Goal: Task Accomplishment & Management: Use online tool/utility

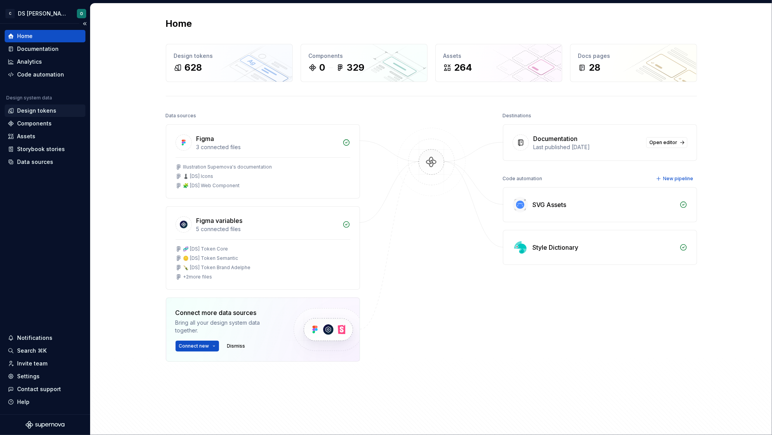
click at [37, 111] on div "Design tokens" at bounding box center [36, 111] width 39 height 8
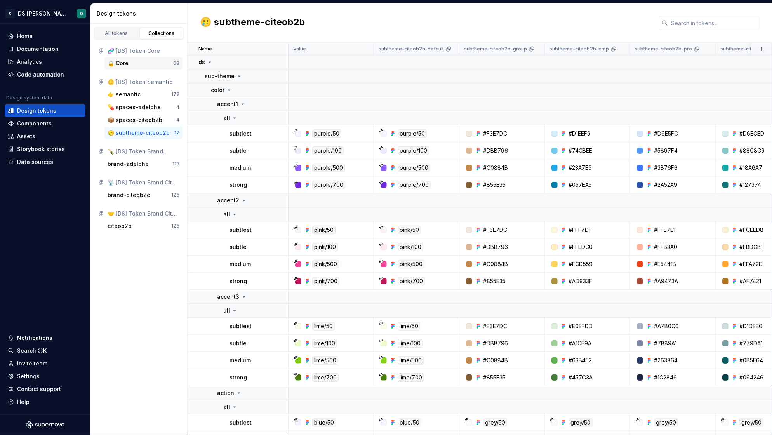
click at [126, 66] on div "🔒 Core" at bounding box center [118, 63] width 21 height 8
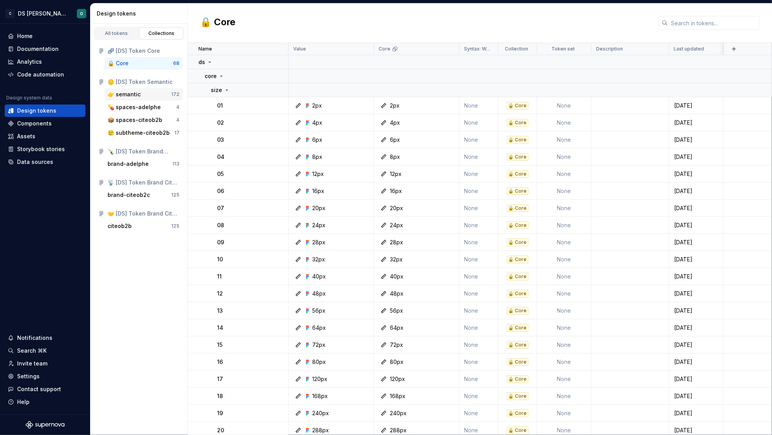
click at [126, 93] on div "👉 semantic" at bounding box center [124, 94] width 33 height 8
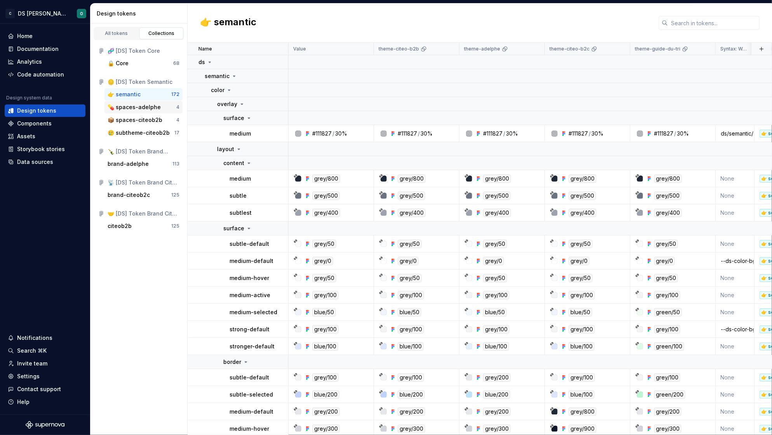
click at [131, 106] on div "💊 spaces-adelphe" at bounding box center [134, 107] width 53 height 8
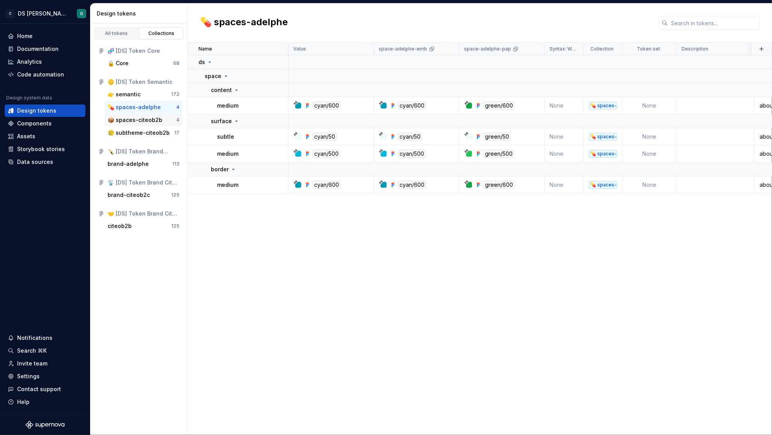
click at [132, 119] on div "📦 spaces-citeob2b" at bounding box center [135, 120] width 55 height 8
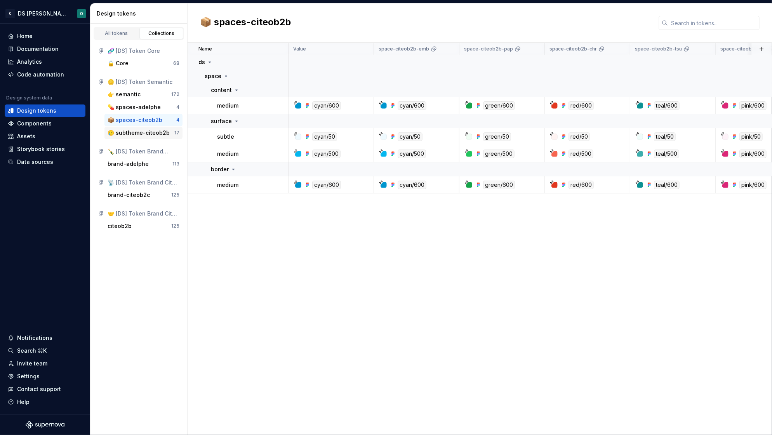
click at [139, 130] on div "🥲 subtheme-citeob2b" at bounding box center [139, 133] width 62 height 8
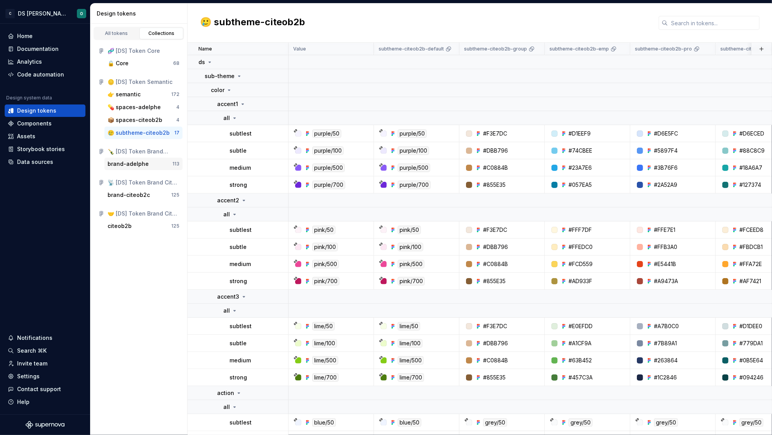
click at [137, 162] on div "brand-adelphe" at bounding box center [128, 164] width 41 height 8
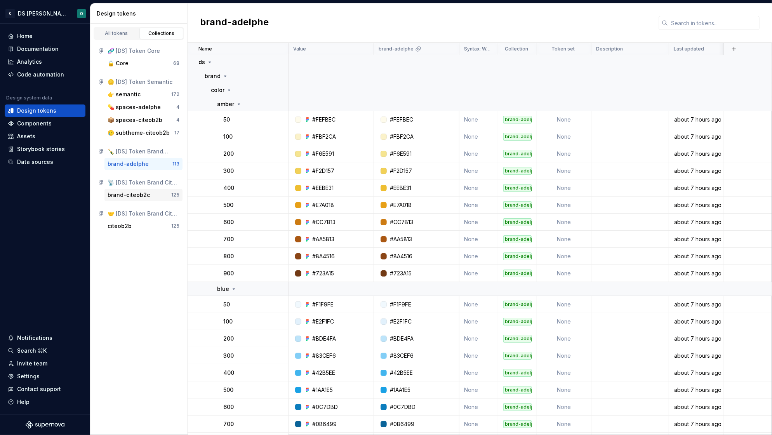
click at [135, 193] on div "brand-citeob2c" at bounding box center [129, 195] width 42 height 8
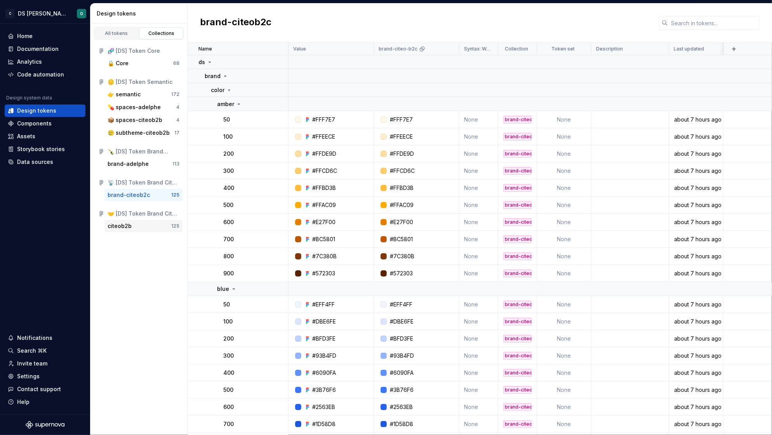
click at [132, 228] on div "citeob2b" at bounding box center [140, 226] width 64 height 8
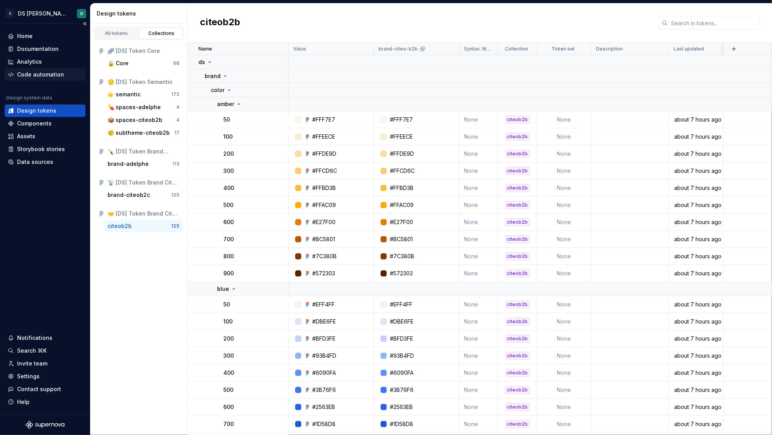
click at [40, 76] on div "Code automation" at bounding box center [40, 75] width 47 height 8
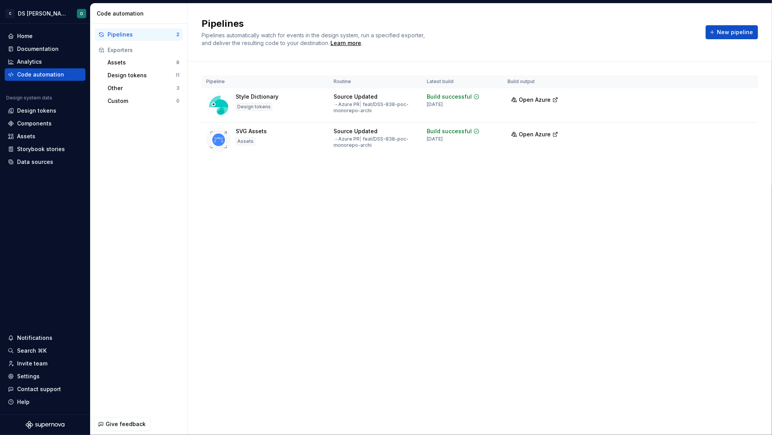
click at [117, 32] on div "Pipelines" at bounding box center [142, 35] width 69 height 8
click at [742, 97] on html "C DS Citeo O Home Documentation Analytics Code automation Design system data De…" at bounding box center [386, 217] width 772 height 435
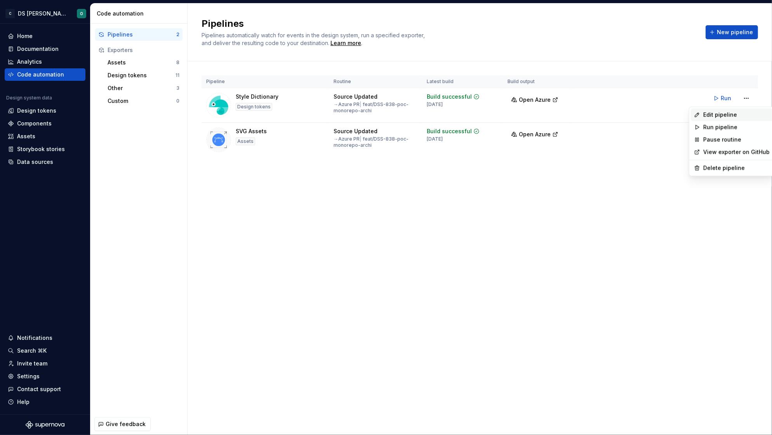
click at [719, 116] on div "Edit pipeline" at bounding box center [736, 115] width 66 height 8
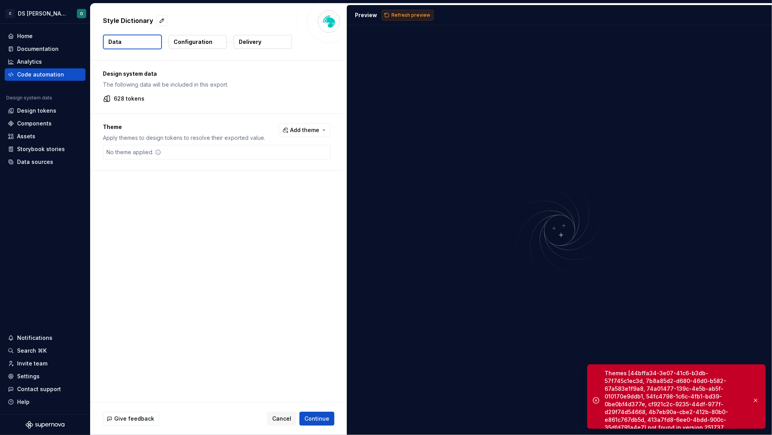
click at [408, 11] on button "Refresh preview" at bounding box center [408, 15] width 52 height 11
click at [312, 131] on span "Add theme" at bounding box center [304, 130] width 29 height 8
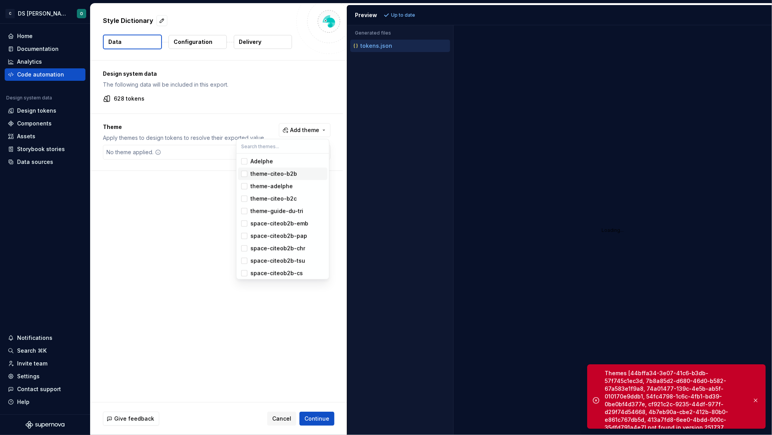
click at [275, 170] on div "theme-citeo-b2b" at bounding box center [273, 174] width 47 height 8
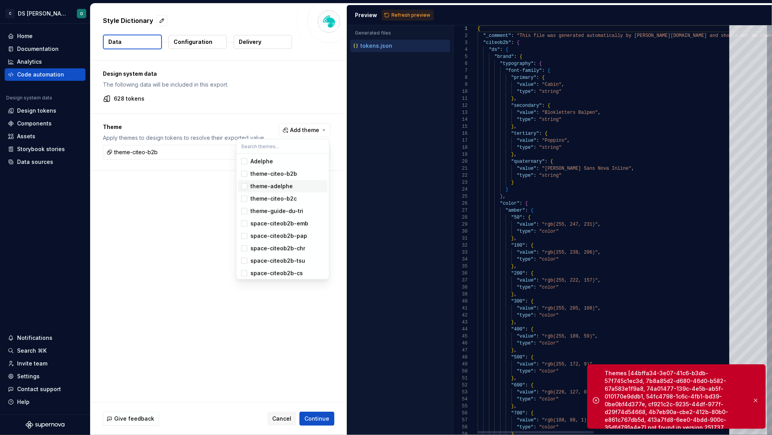
click at [274, 187] on div "theme-adelphe" at bounding box center [271, 186] width 42 height 8
click at [276, 196] on div "theme-citeo-b2c" at bounding box center [273, 199] width 46 height 8
click at [278, 213] on div "theme-guide-du-tri" at bounding box center [276, 211] width 53 height 8
click at [269, 210] on div "theme-guide-du-tri" at bounding box center [276, 211] width 53 height 8
click at [284, 222] on div "space-citeob2b-emb" at bounding box center [279, 224] width 58 height 8
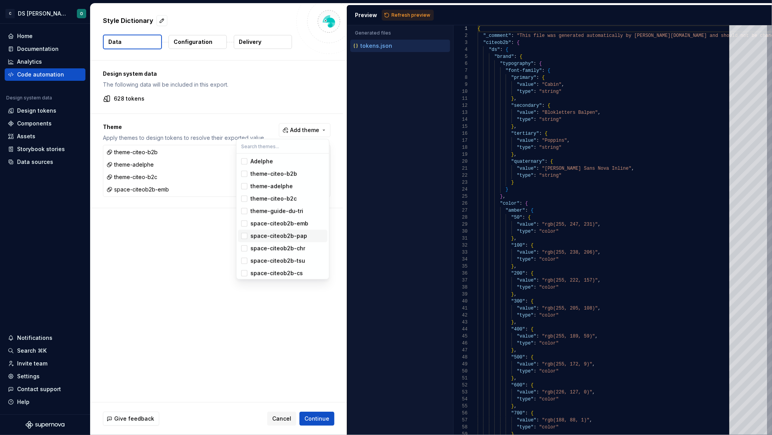
click at [285, 234] on div "space-citeob2b-pap" at bounding box center [278, 236] width 57 height 8
click at [286, 237] on div "space-citeob2b-pap" at bounding box center [278, 236] width 57 height 8
click at [285, 249] on div "space-citeob2b-chr" at bounding box center [277, 249] width 55 height 8
click at [279, 235] on div "space-citeob2b-pap" at bounding box center [278, 236] width 57 height 8
click at [283, 262] on div "space-citeob2b-tsu" at bounding box center [277, 261] width 55 height 8
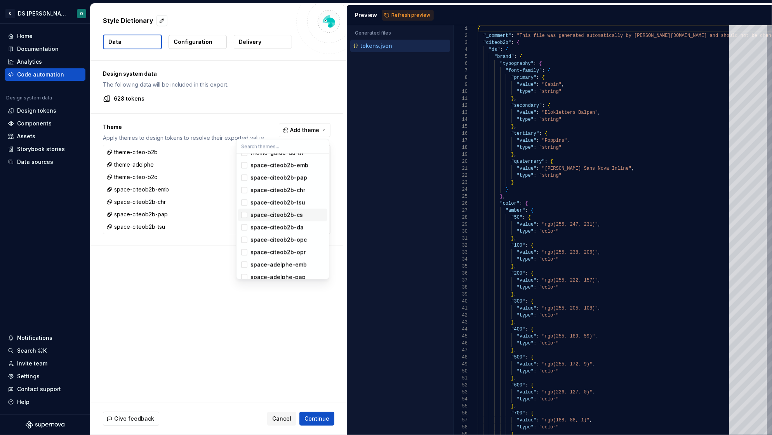
scroll to position [60, 0]
click at [285, 214] on div "space-citeob2b-cs" at bounding box center [276, 213] width 52 height 8
click at [288, 222] on div "space-citeob2b-da" at bounding box center [276, 226] width 53 height 8
click at [286, 239] on div "space-citeob2b-opc" at bounding box center [278, 238] width 56 height 8
click at [286, 249] on div "space-citeob2b-opr" at bounding box center [277, 251] width 55 height 8
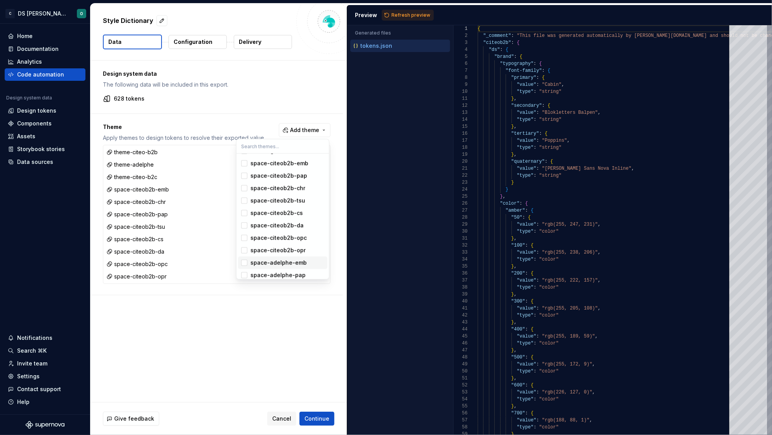
drag, startPoint x: 281, startPoint y: 265, endPoint x: 282, endPoint y: 271, distance: 6.0
click at [281, 265] on div "space-adelphe-emb" at bounding box center [278, 263] width 56 height 8
click at [280, 273] on div "space-adelphe-pap" at bounding box center [277, 275] width 55 height 8
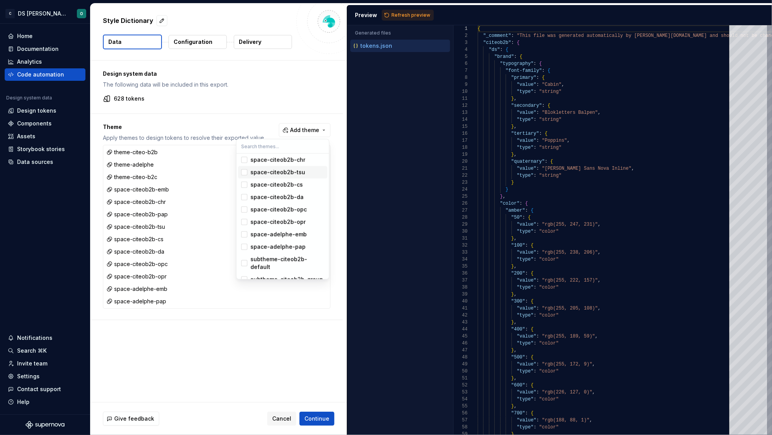
scroll to position [90, 0]
click at [291, 258] on div "subtheme-citeob2b-default" at bounding box center [287, 262] width 74 height 16
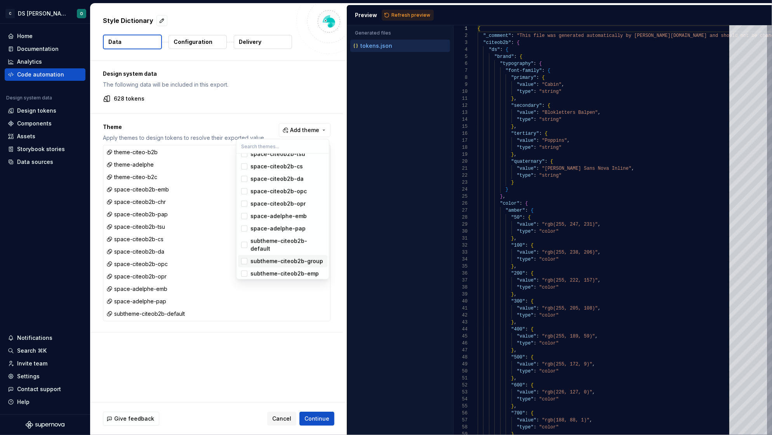
scroll to position [133, 0]
click at [287, 234] on div "subtheme-citeob2b-group" at bounding box center [286, 235] width 73 height 8
click at [294, 252] on div "subtheme-citeob2b-emp" at bounding box center [284, 248] width 68 height 8
click at [291, 264] on div "subtheme-citeob2b-pro" at bounding box center [283, 260] width 66 height 8
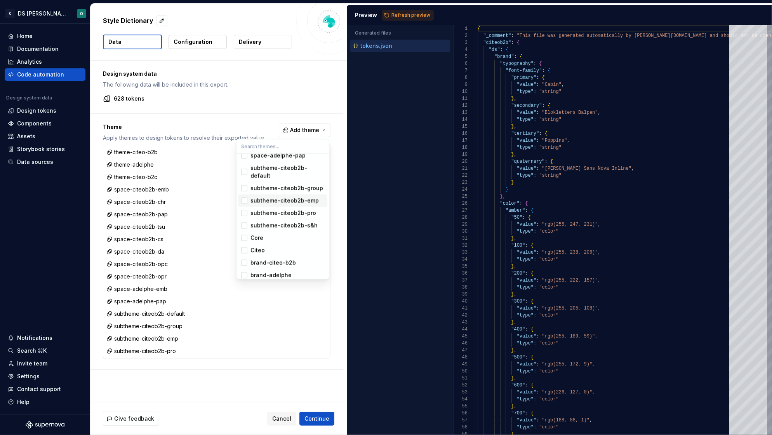
scroll to position [182, 0]
click at [292, 227] on div "subtheme-citeob2b-s&h" at bounding box center [283, 224] width 67 height 8
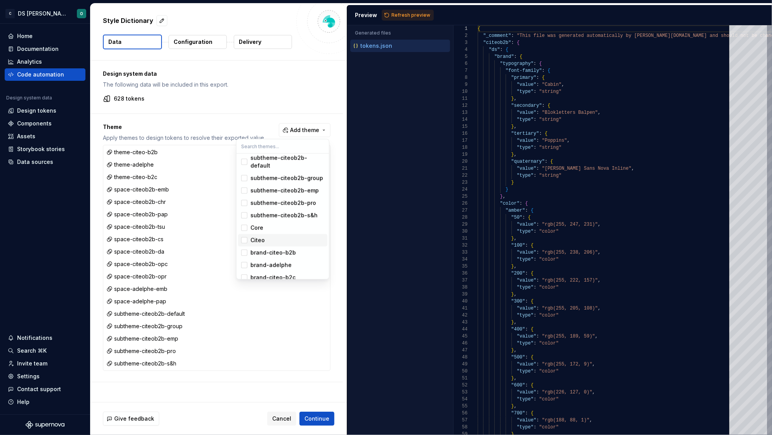
scroll to position [203, 0]
click at [296, 247] on div "brand-citeo-b2b" at bounding box center [287, 247] width 74 height 8
click at [291, 247] on div "brand-citeo-b2b" at bounding box center [272, 247] width 45 height 8
click at [286, 260] on div "brand-adelphe" at bounding box center [270, 259] width 41 height 8
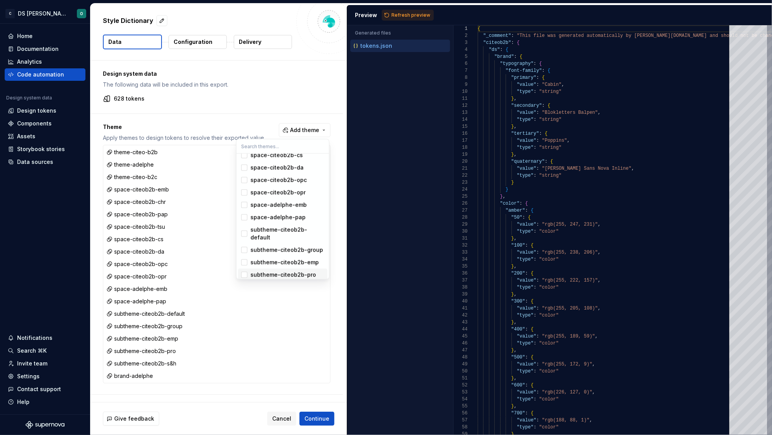
scroll to position [0, 0]
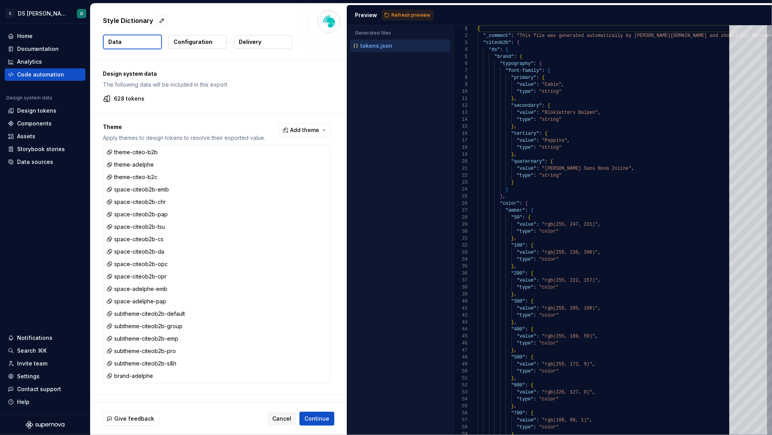
click at [414, 12] on html "C DS Citeo O Home Documentation Analytics Code automation Design system data De…" at bounding box center [386, 217] width 772 height 435
click at [415, 13] on span "Refresh preview" at bounding box center [410, 15] width 39 height 6
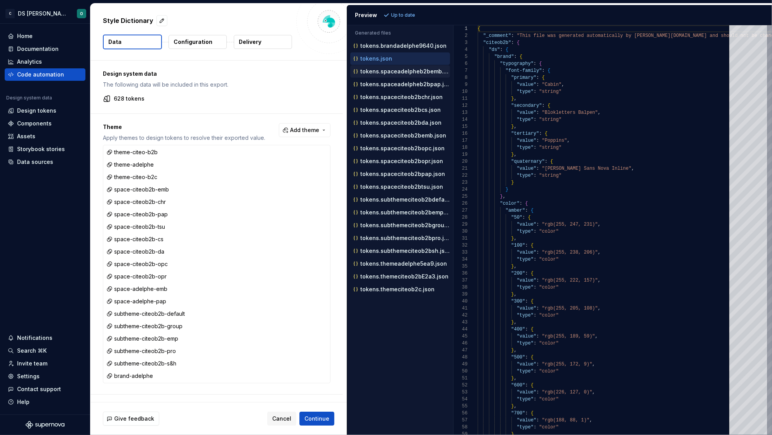
click at [382, 69] on p "tokens.spaceadelpheb2bemb.json" at bounding box center [405, 71] width 90 height 6
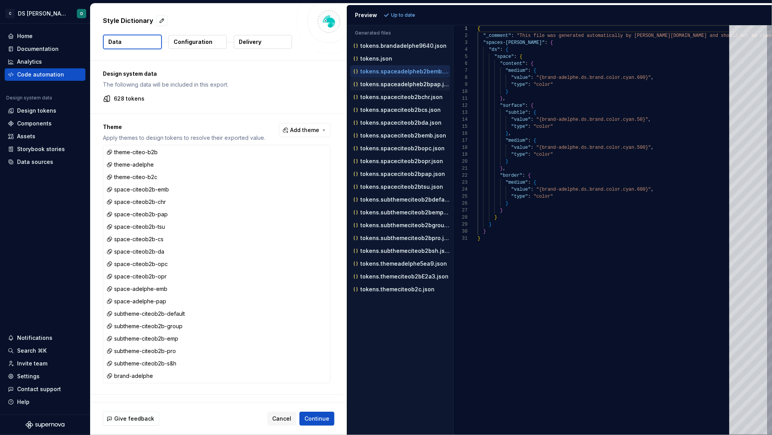
click at [385, 81] on p "tokens.spaceadelpheb2bpap.json" at bounding box center [405, 84] width 90 height 6
click at [389, 71] on p "tokens.spaceadelpheb2bemb.json" at bounding box center [405, 71] width 90 height 6
click at [375, 55] on div "tokens.json" at bounding box center [401, 59] width 98 height 8
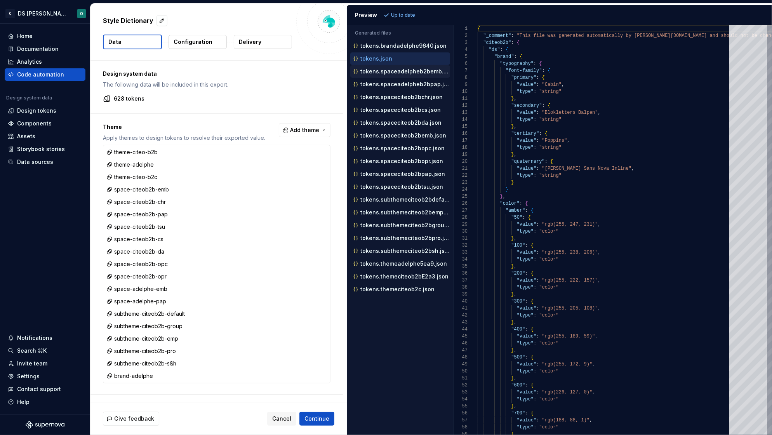
click at [383, 68] on p "tokens.spaceadelpheb2bemb.json" at bounding box center [405, 71] width 90 height 6
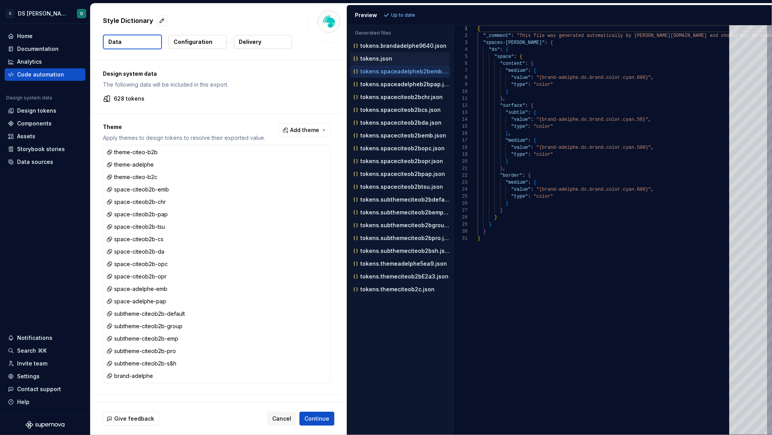
click at [388, 55] on div "tokens.json" at bounding box center [401, 59] width 98 height 8
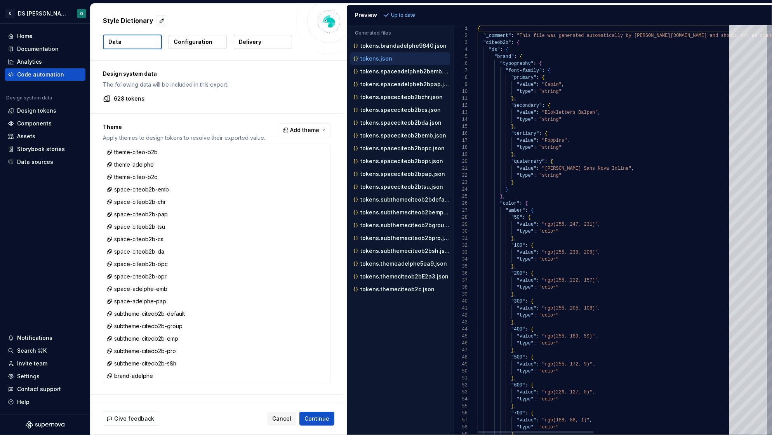
click at [501, 57] on span ""brand"" at bounding box center [503, 56] width 19 height 5
click at [474, 57] on div at bounding box center [473, 56] width 10 height 7
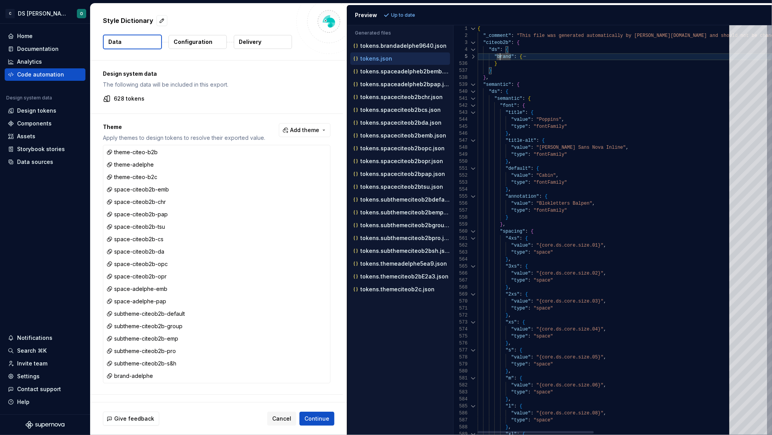
click at [472, 85] on div at bounding box center [473, 84] width 10 height 7
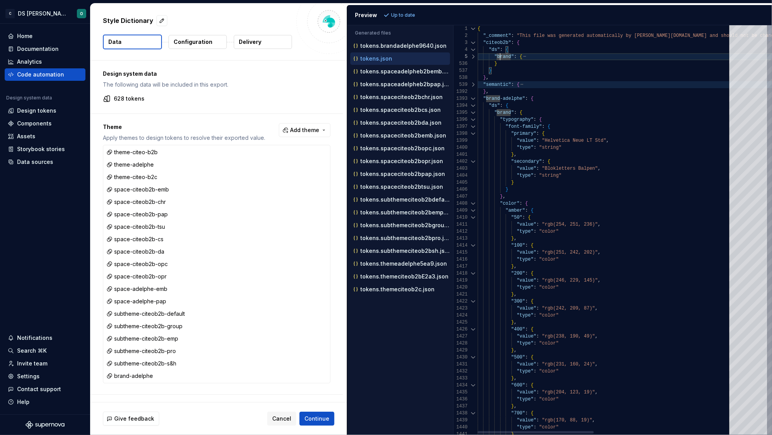
click at [473, 83] on div at bounding box center [473, 84] width 10 height 7
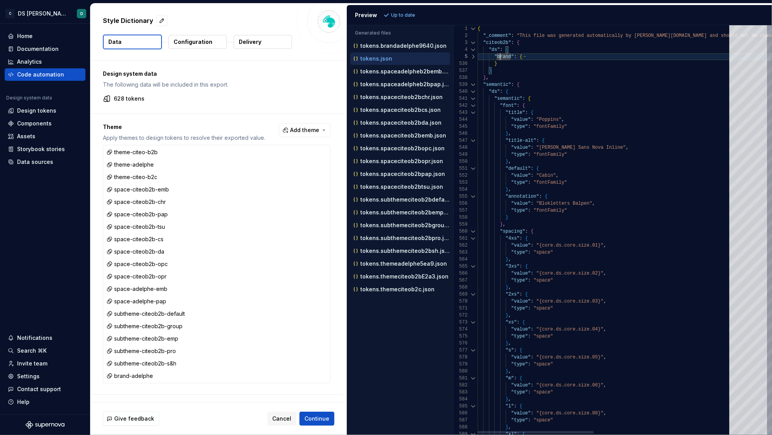
click at [473, 83] on div at bounding box center [473, 84] width 10 height 7
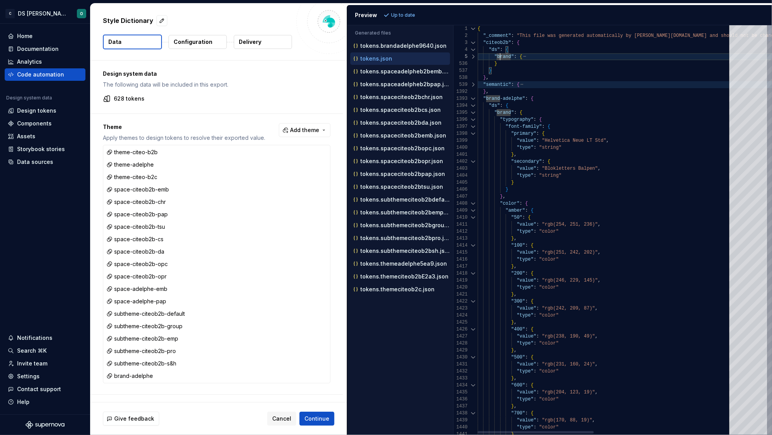
click at [472, 99] on div at bounding box center [473, 98] width 10 height 7
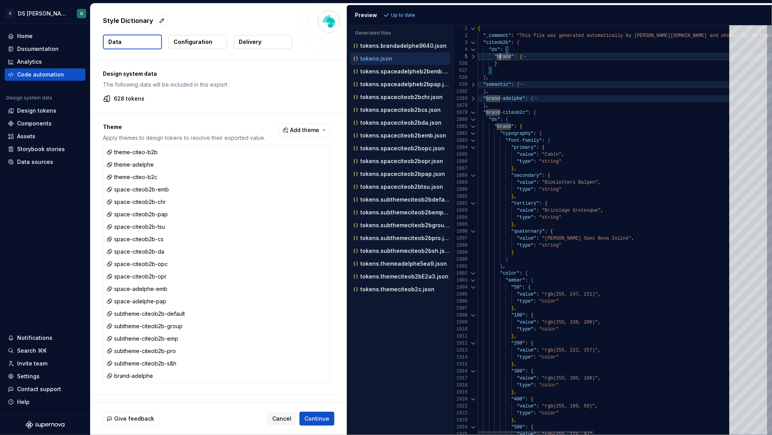
click at [475, 110] on div at bounding box center [473, 112] width 10 height 7
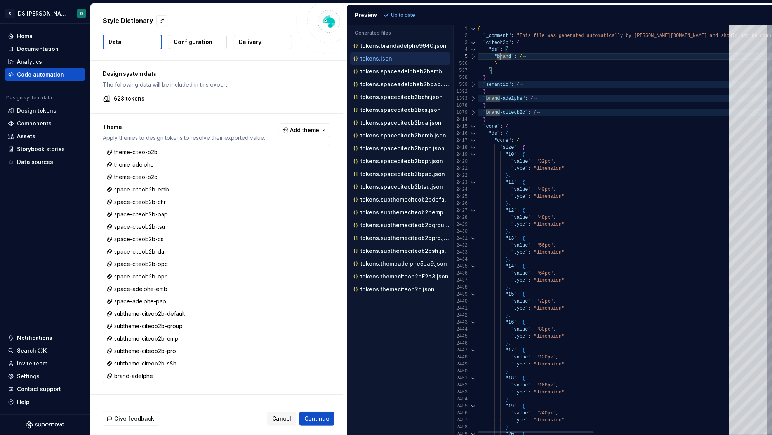
click at [474, 123] on div "2414" at bounding box center [465, 119] width 24 height 7
click at [473, 125] on div at bounding box center [473, 126] width 10 height 7
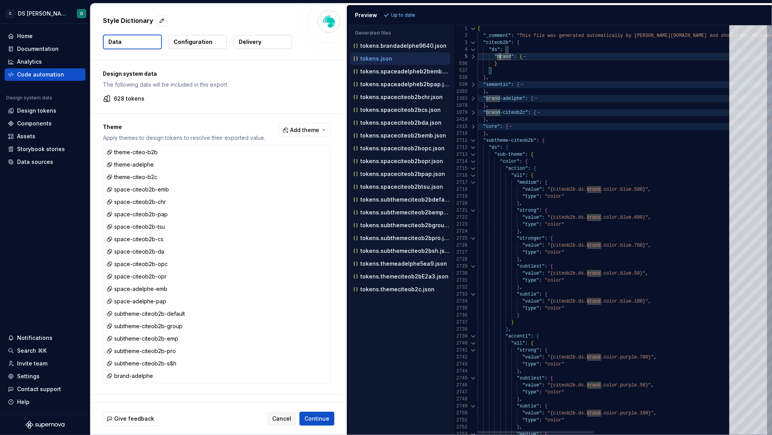
click at [472, 141] on div at bounding box center [473, 140] width 10 height 7
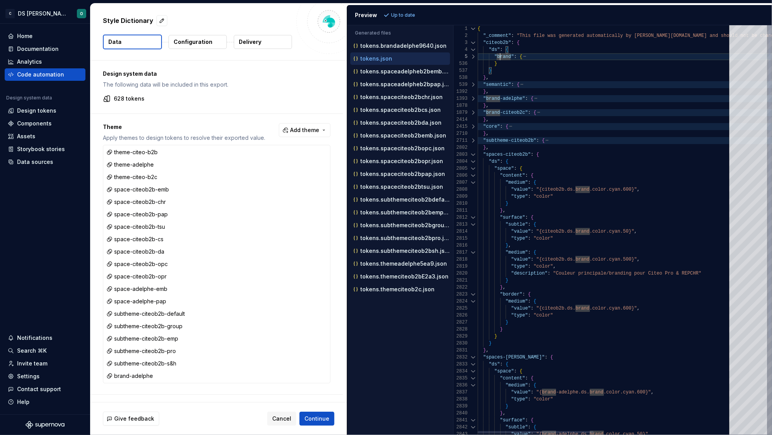
click at [472, 155] on div at bounding box center [473, 154] width 10 height 7
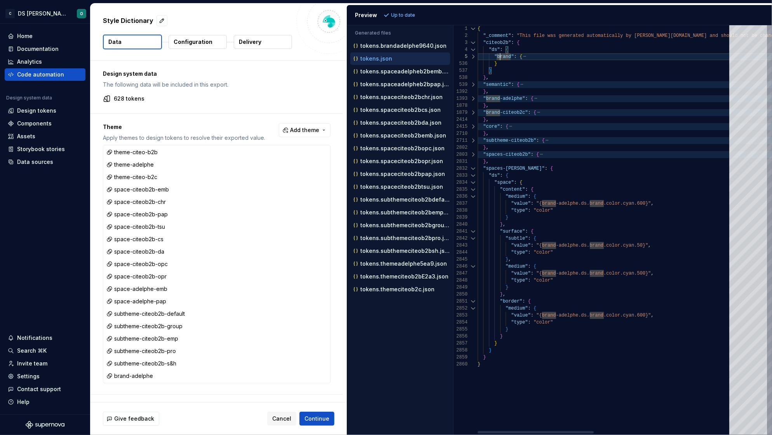
click at [474, 167] on div at bounding box center [473, 168] width 10 height 7
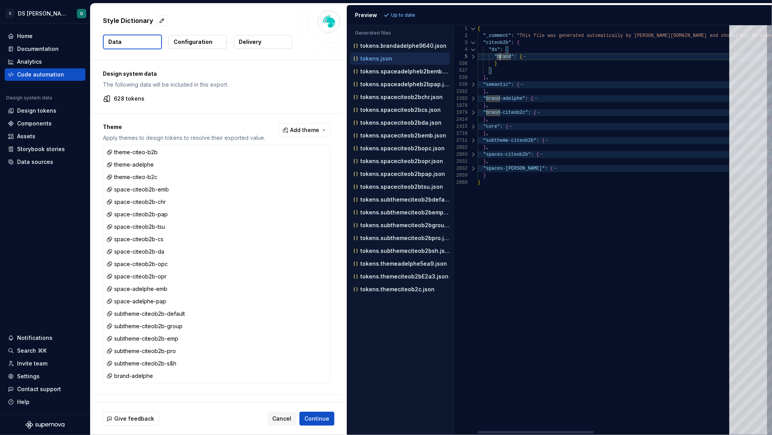
click at [474, 42] on div at bounding box center [473, 42] width 10 height 7
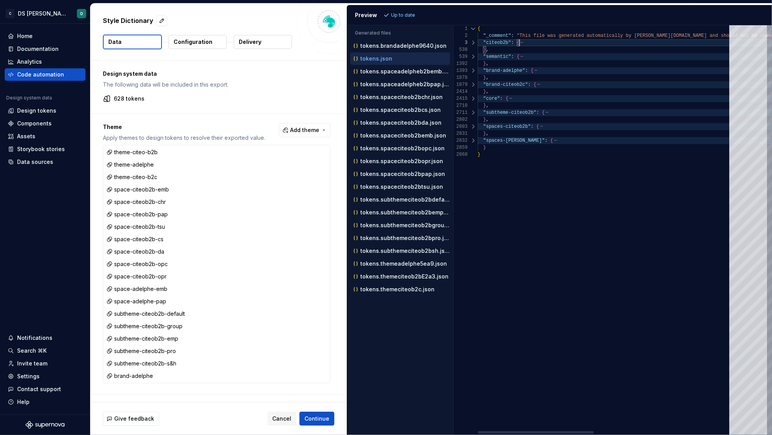
click at [472, 56] on div at bounding box center [473, 56] width 10 height 7
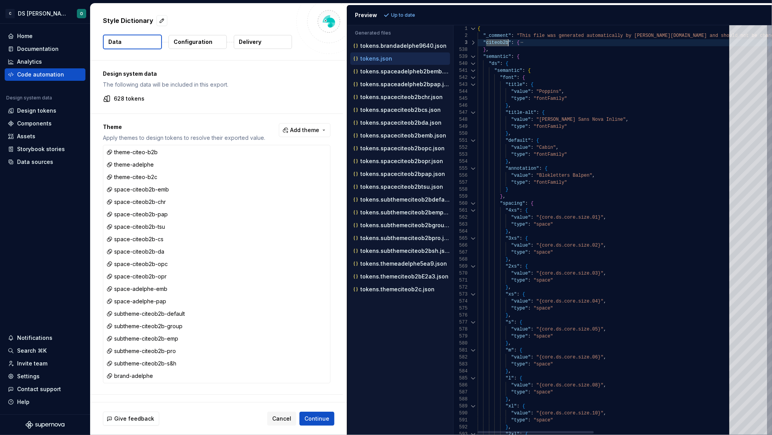
click at [472, 56] on div at bounding box center [473, 56] width 10 height 7
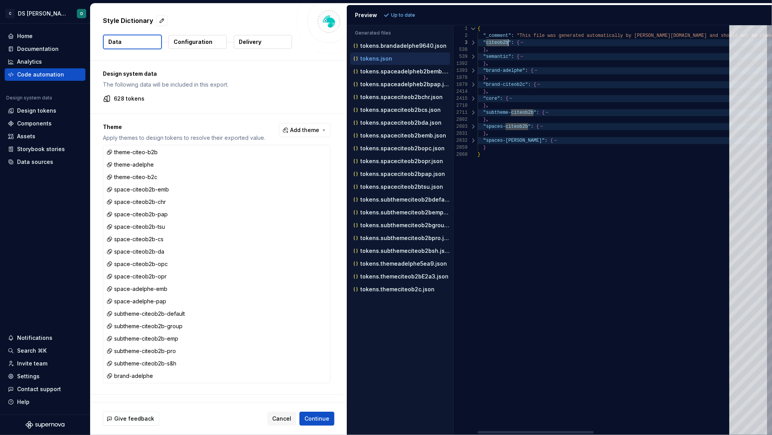
click at [472, 42] on div at bounding box center [473, 42] width 10 height 7
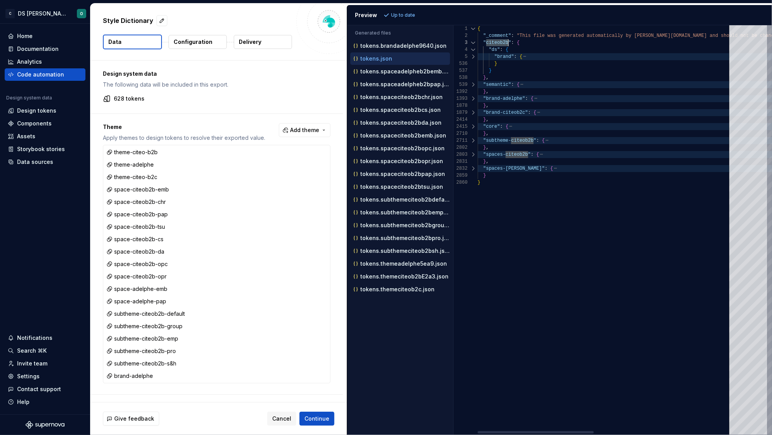
click at [472, 42] on div at bounding box center [473, 42] width 10 height 7
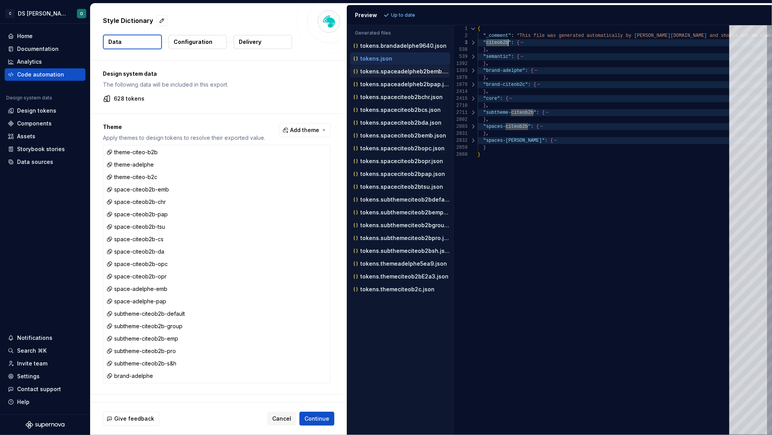
click at [381, 73] on p "tokens.spaceadelpheb2bemb.json" at bounding box center [405, 71] width 90 height 6
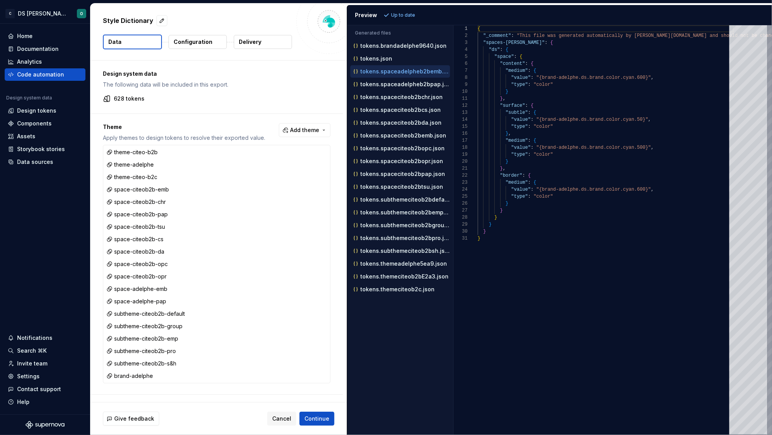
scroll to position [68, 0]
click at [373, 83] on p "tokens.spaceadelpheb2bpap.json" at bounding box center [405, 84] width 90 height 6
click at [418, 99] on p "tokens.spaceciteob2bchr.json" at bounding box center [401, 97] width 82 height 6
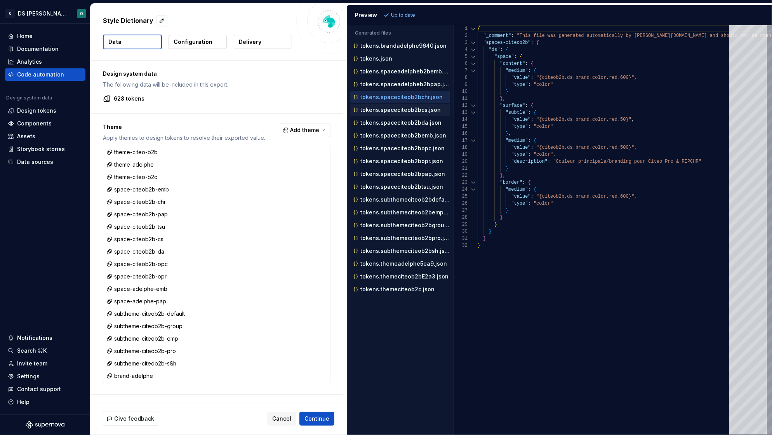
click at [402, 109] on p "tokens.spaceciteob2bcs.json" at bounding box center [400, 110] width 80 height 6
click at [399, 121] on p "tokens.spaceciteob2bda.json" at bounding box center [400, 123] width 81 height 6
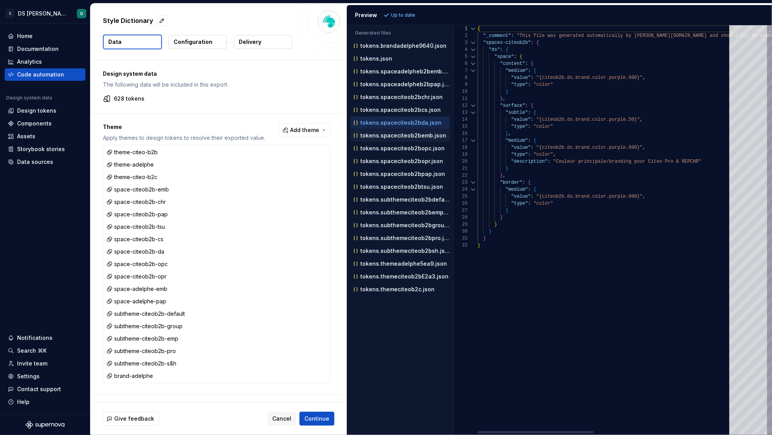
click at [395, 134] on p "tokens.spaceciteob2bemb.json" at bounding box center [403, 135] width 86 height 6
click at [394, 149] on p "tokens.spaceciteob2bopc.json" at bounding box center [402, 148] width 84 height 6
click at [395, 160] on p "tokens.spaceciteob2bopr.json" at bounding box center [401, 161] width 83 height 6
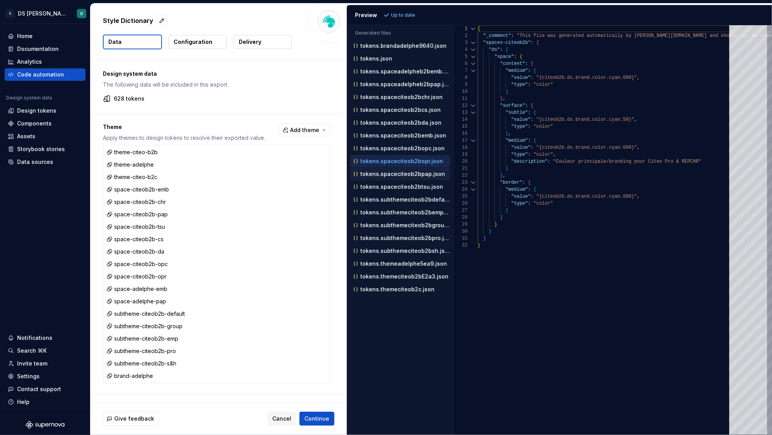
click at [398, 177] on p "tokens.spaceciteob2bpap.json" at bounding box center [402, 174] width 85 height 6
click at [396, 191] on button "tokens.spaceciteob2btsu.json" at bounding box center [400, 186] width 100 height 9
click at [398, 201] on p "tokens.subthemeciteob2bdefault.json" at bounding box center [405, 199] width 90 height 6
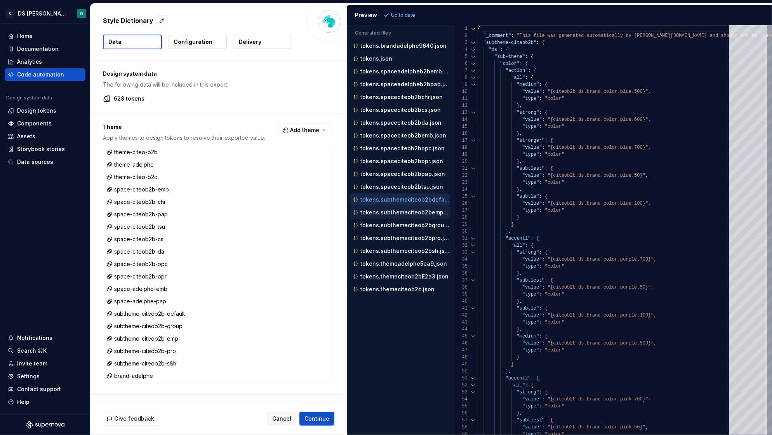
click at [403, 214] on p "tokens.subthemeciteob2bemp.json" at bounding box center [405, 212] width 90 height 6
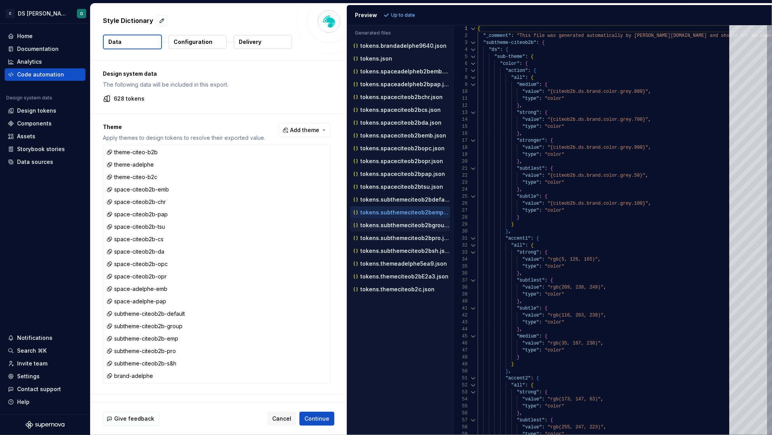
click at [401, 228] on p "tokens.subthemeciteob2bgroup.json" at bounding box center [405, 225] width 90 height 6
click at [402, 238] on p "tokens.subthemeciteob2bpro.json" at bounding box center [405, 238] width 90 height 6
click at [396, 251] on p "tokens.subthemeciteob2bsh.json" at bounding box center [405, 251] width 90 height 6
click at [394, 266] on p "tokens.themeadelphe5ea9.json" at bounding box center [403, 263] width 87 height 6
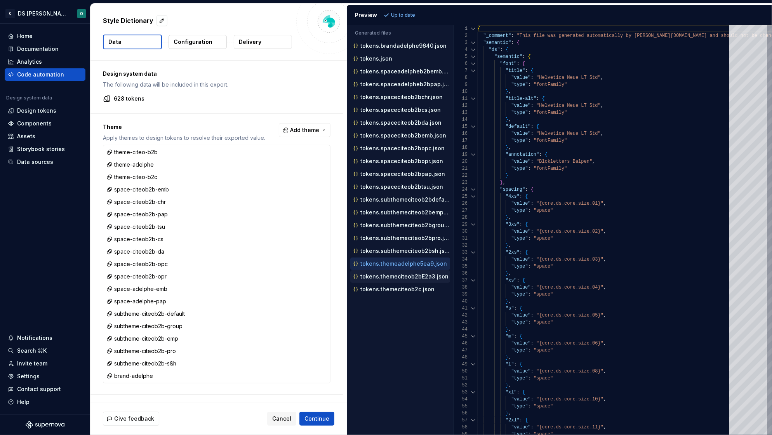
click at [392, 278] on p "tokens.themeciteob2bE2a3.json" at bounding box center [404, 276] width 88 height 6
click at [390, 288] on p "tokens.themeciteob2c.json" at bounding box center [397, 289] width 74 height 6
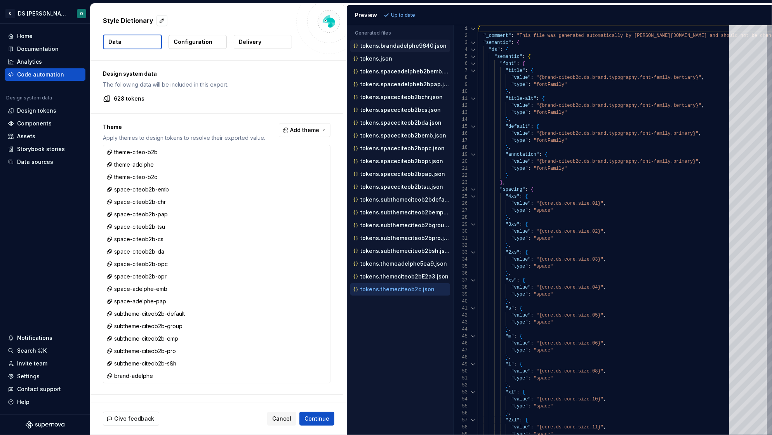
click at [389, 46] on p "tokens.brandadelphe9640.json" at bounding box center [403, 46] width 86 height 6
type textarea "**********"
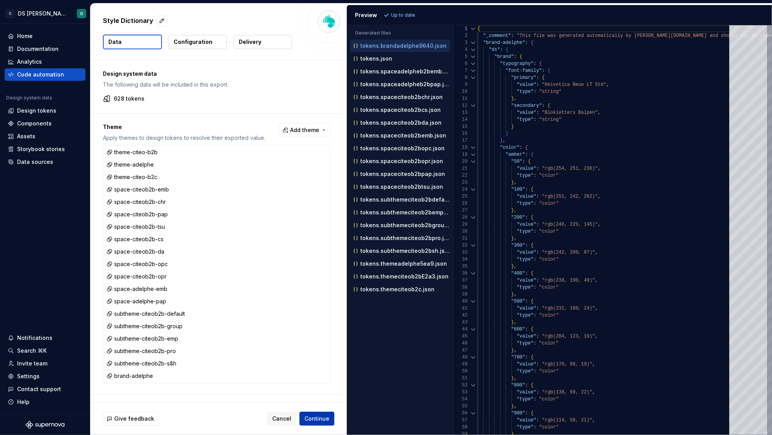
click at [319, 416] on span "Continue" at bounding box center [316, 419] width 25 height 8
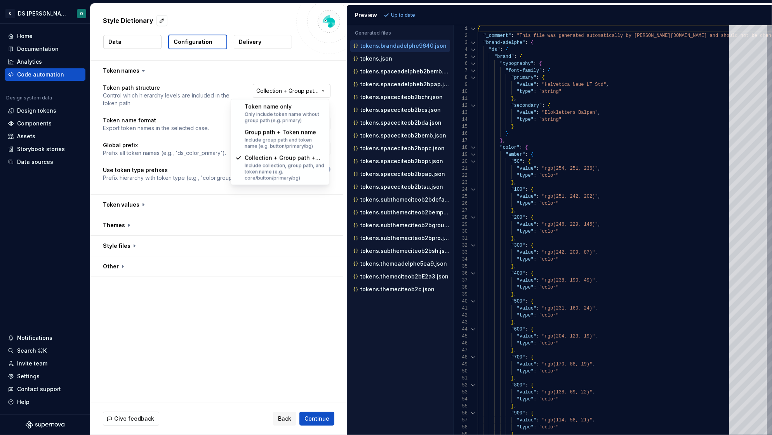
click at [290, 94] on html "**********" at bounding box center [386, 217] width 772 height 435
click at [172, 113] on html "**********" at bounding box center [386, 217] width 772 height 435
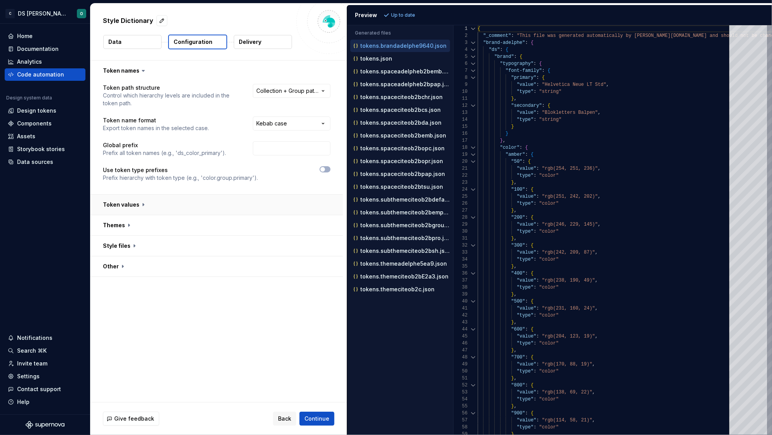
click at [231, 198] on button "button" at bounding box center [216, 204] width 252 height 20
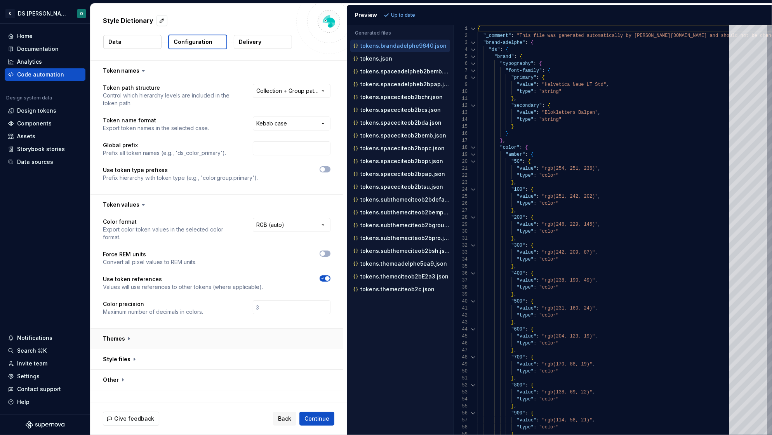
click at [243, 341] on button "button" at bounding box center [216, 338] width 252 height 20
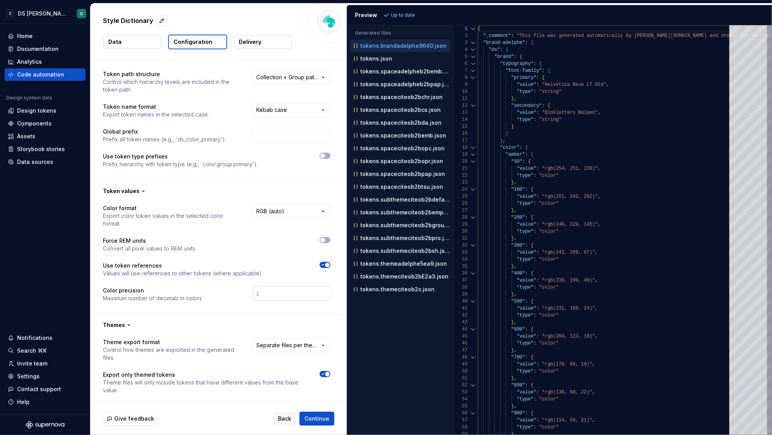
scroll to position [85, 0]
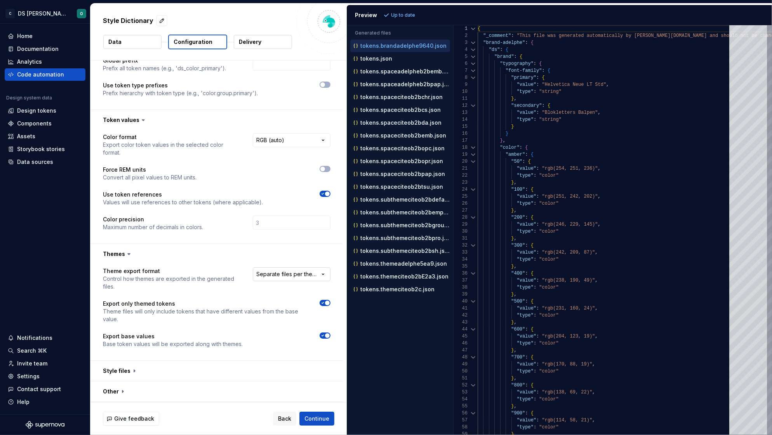
click at [298, 276] on html "**********" at bounding box center [386, 217] width 772 height 435
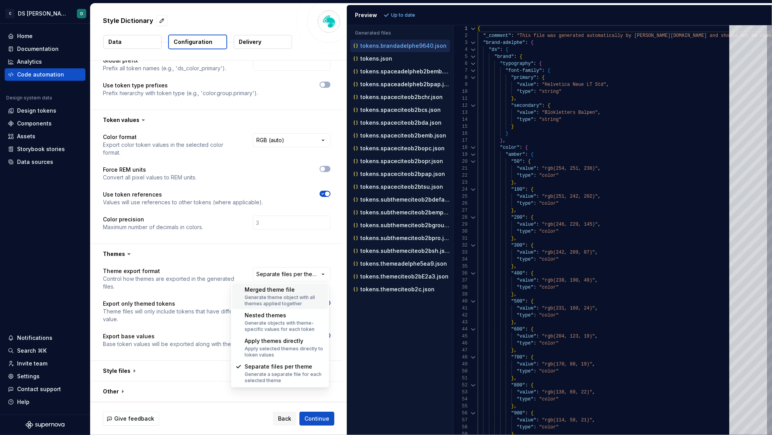
select select "**********"
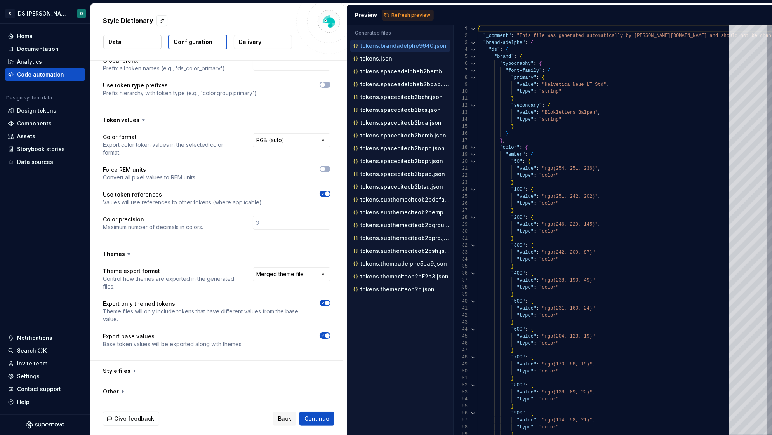
click at [322, 335] on icon "button" at bounding box center [323, 335] width 2 height 1
click at [410, 14] on span "Refresh preview" at bounding box center [410, 15] width 39 height 6
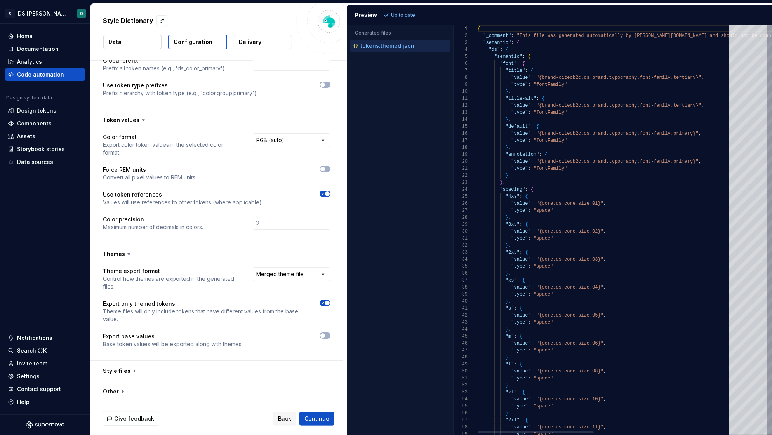
type textarea "**********"
click at [472, 63] on div at bounding box center [473, 63] width 10 height 7
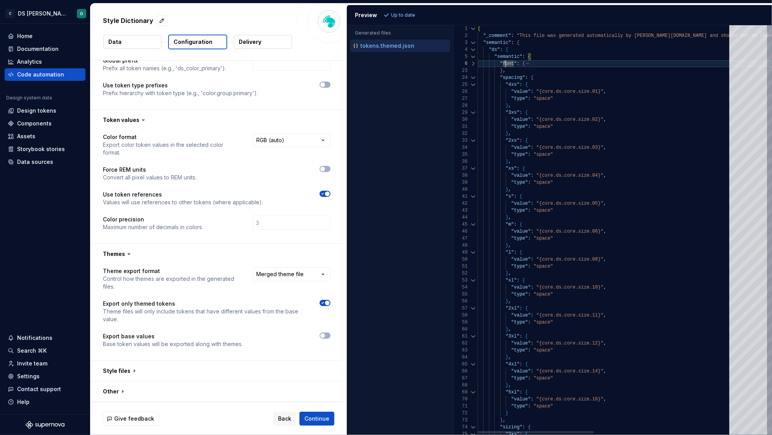
click at [473, 77] on div at bounding box center [473, 77] width 10 height 7
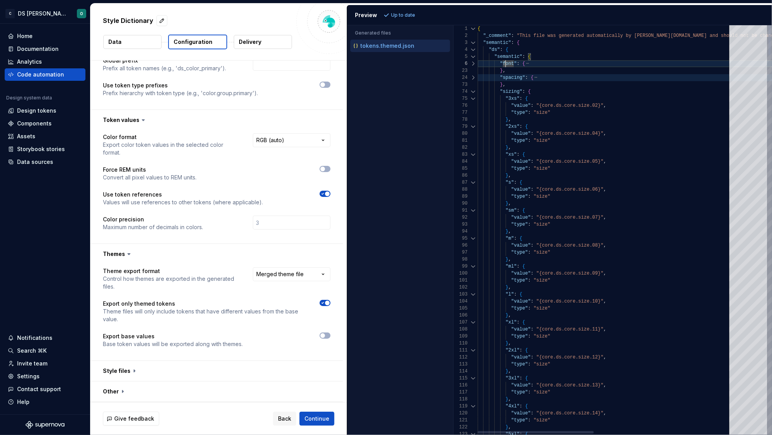
click at [474, 89] on div at bounding box center [473, 91] width 10 height 7
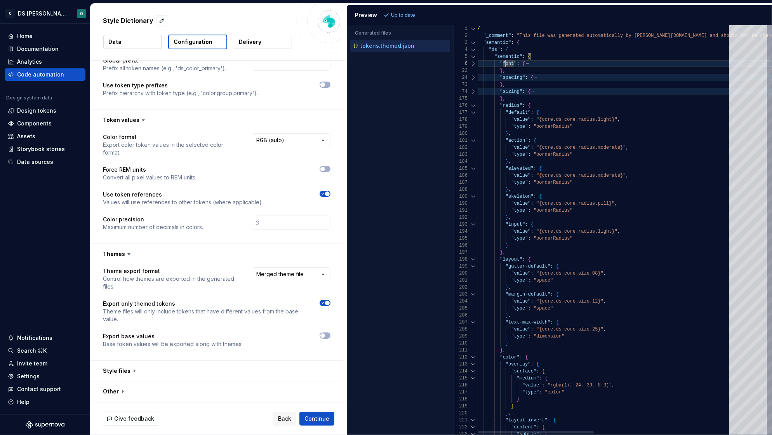
click at [473, 107] on div at bounding box center [473, 105] width 10 height 7
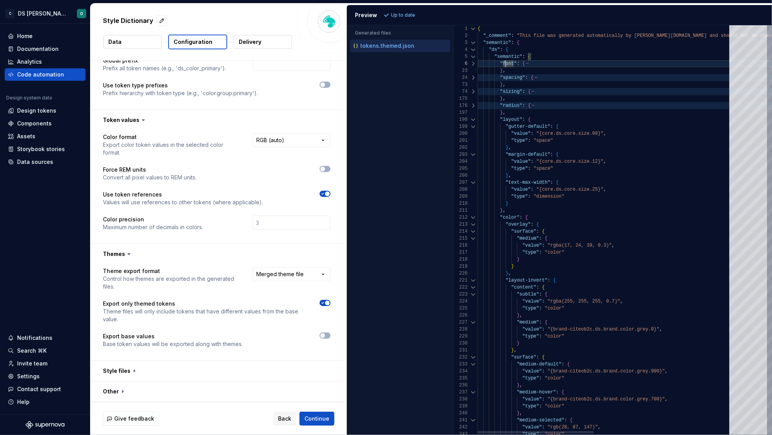
click at [472, 119] on div at bounding box center [473, 119] width 10 height 7
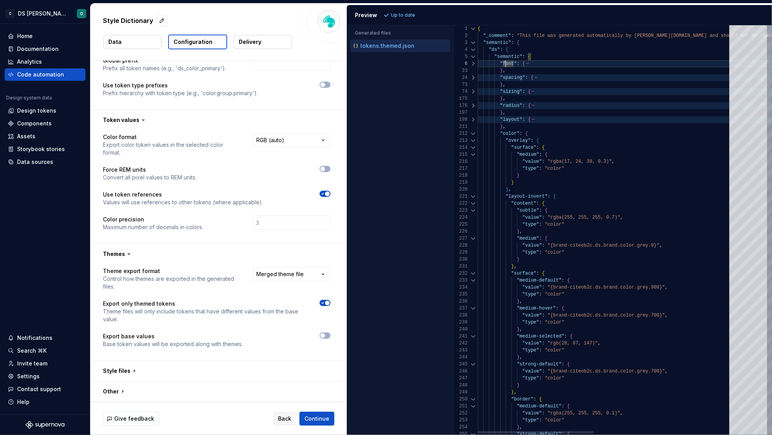
click at [472, 133] on div at bounding box center [473, 133] width 10 height 7
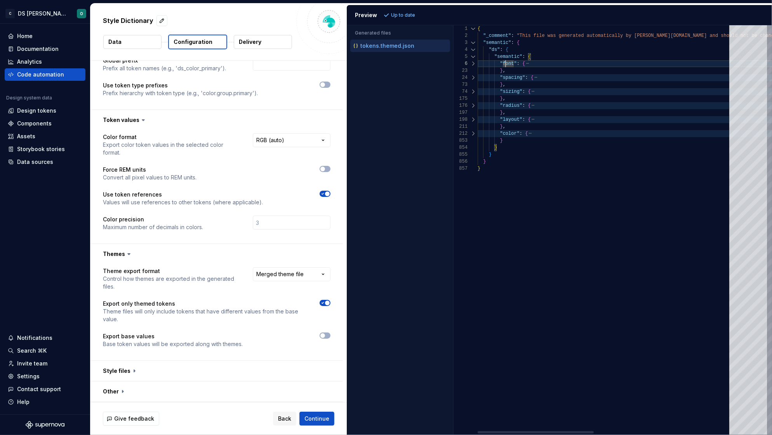
click at [472, 76] on div at bounding box center [473, 77] width 10 height 7
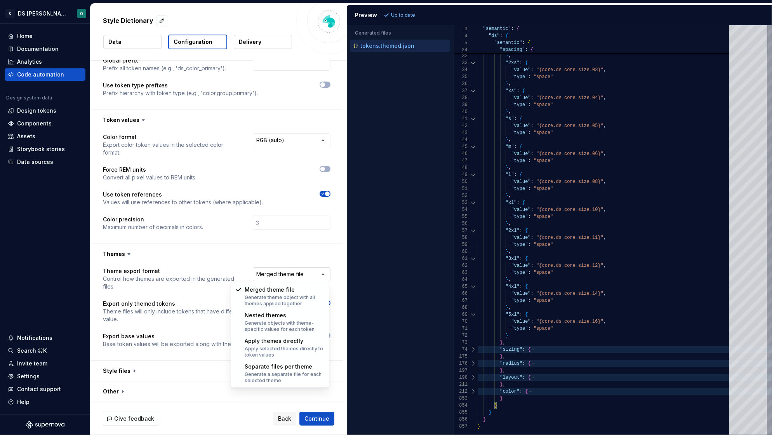
click at [293, 273] on html "**********" at bounding box center [386, 217] width 772 height 435
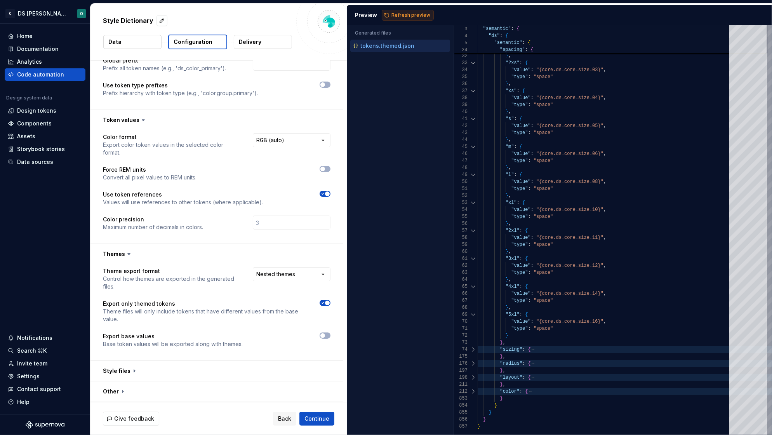
click at [413, 11] on button "Refresh preview" at bounding box center [408, 15] width 52 height 11
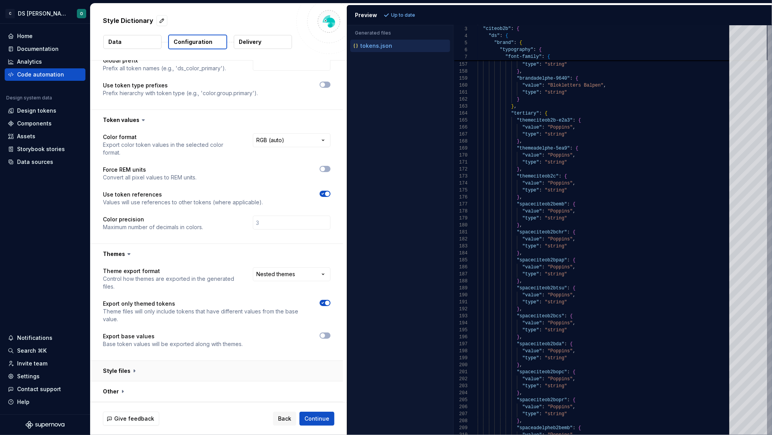
scroll to position [79, 0]
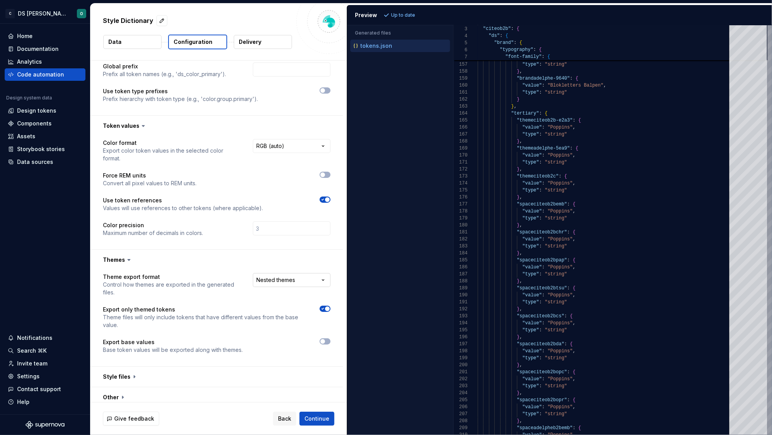
click at [304, 280] on html "**********" at bounding box center [386, 217] width 772 height 435
click at [139, 310] on html "**********" at bounding box center [386, 217] width 772 height 435
click at [325, 309] on span "button" at bounding box center [327, 308] width 5 height 5
click at [418, 12] on span "Refresh preview" at bounding box center [410, 15] width 39 height 6
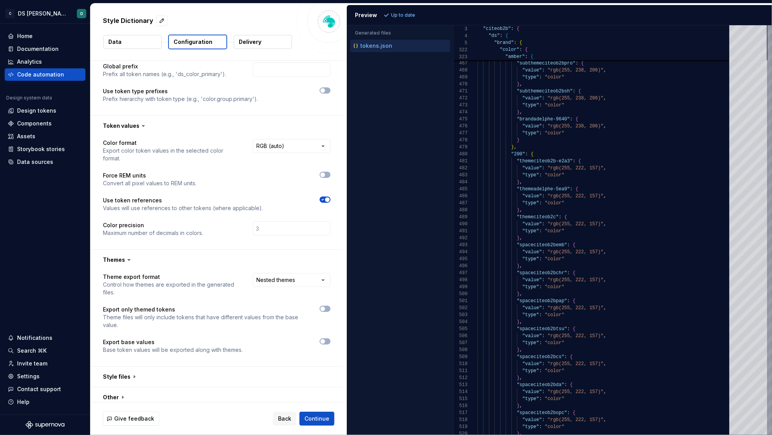
click at [266, 334] on div "**********" at bounding box center [216, 318] width 227 height 90
click at [258, 321] on p "Theme files will only include tokens that have different values from the base v…" at bounding box center [204, 321] width 203 height 16
click at [326, 341] on button "button" at bounding box center [324, 341] width 11 height 6
click at [330, 307] on div "**********" at bounding box center [216, 318] width 252 height 96
click at [320, 310] on span "button" at bounding box center [322, 308] width 5 height 5
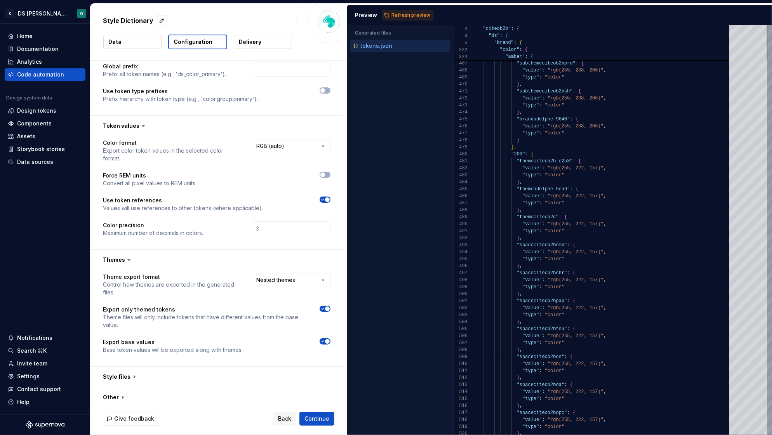
click at [329, 308] on span "button" at bounding box center [327, 308] width 5 height 5
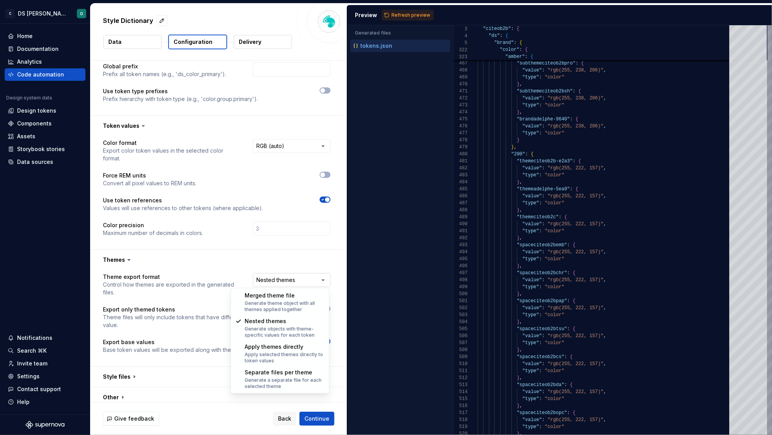
click at [309, 283] on html "**********" at bounding box center [386, 217] width 772 height 435
select select "**********"
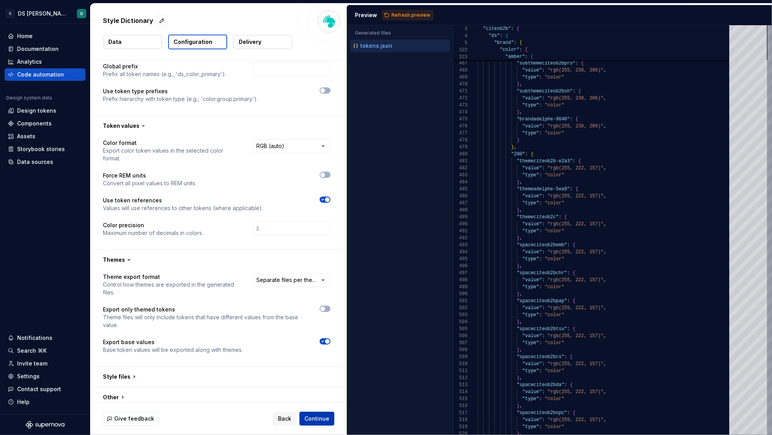
click at [322, 415] on span "Continue" at bounding box center [316, 419] width 25 height 8
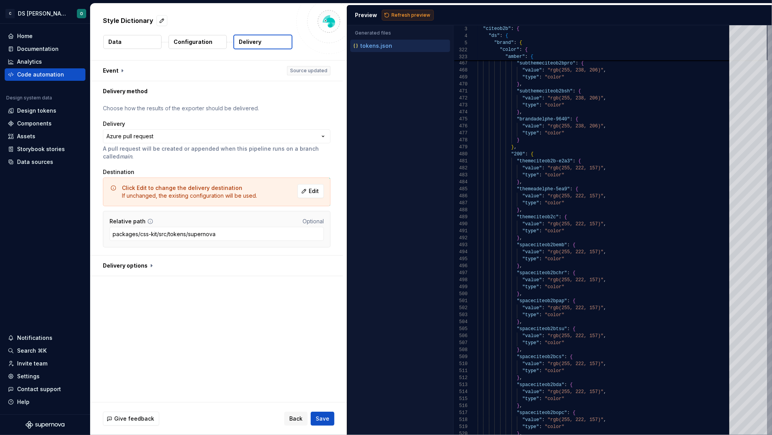
click at [407, 17] on span "Refresh preview" at bounding box center [410, 15] width 39 height 6
type textarea "**********"
click at [196, 42] on p "Configuration" at bounding box center [193, 42] width 39 height 8
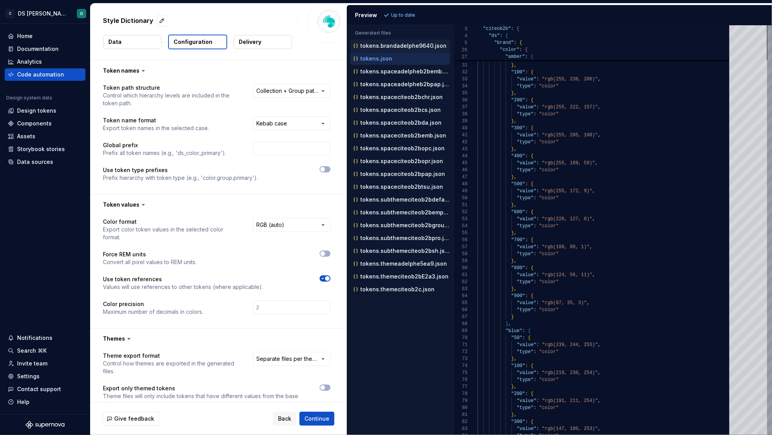
scroll to position [68, 0]
